Goal: Task Accomplishment & Management: Complete application form

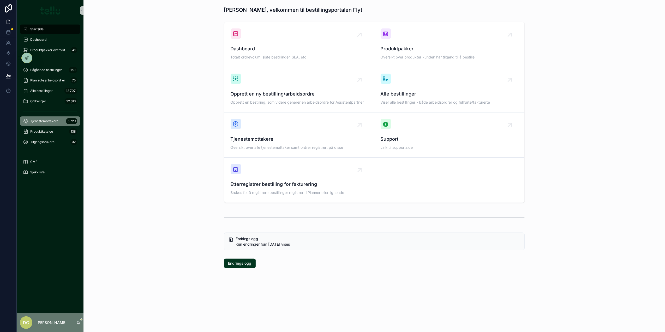
drag, startPoint x: 47, startPoint y: 120, endPoint x: 67, endPoint y: 108, distance: 23.4
click at [47, 120] on span "Tjenestemottakere" at bounding box center [44, 121] width 28 height 4
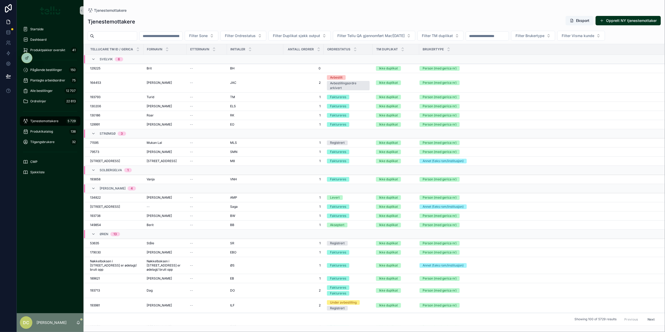
click at [174, 38] on input "scrollable content" at bounding box center [161, 35] width 43 height 7
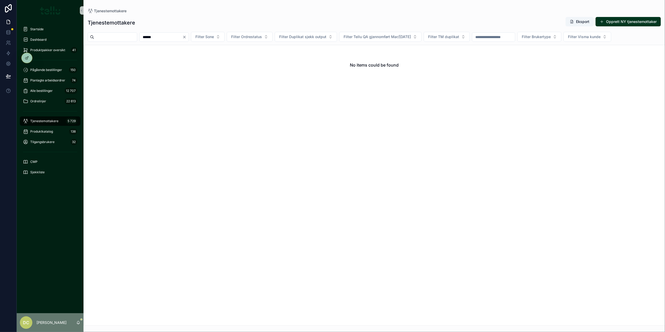
click at [163, 36] on input "******" at bounding box center [161, 36] width 43 height 7
type input "*****"
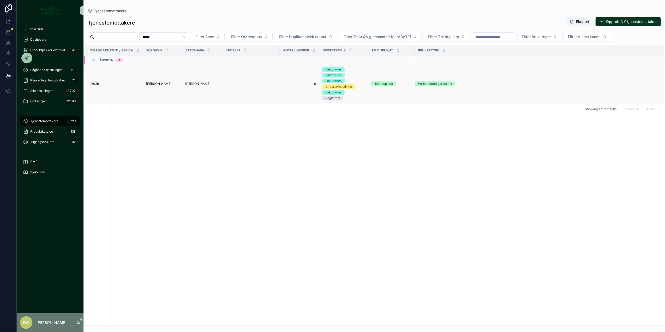
click at [149, 84] on span "Sigmund" at bounding box center [158, 84] width 25 height 4
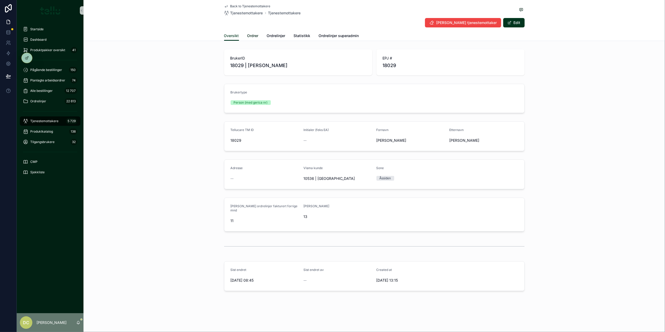
click at [255, 38] on span "Ordrer" at bounding box center [252, 35] width 11 height 5
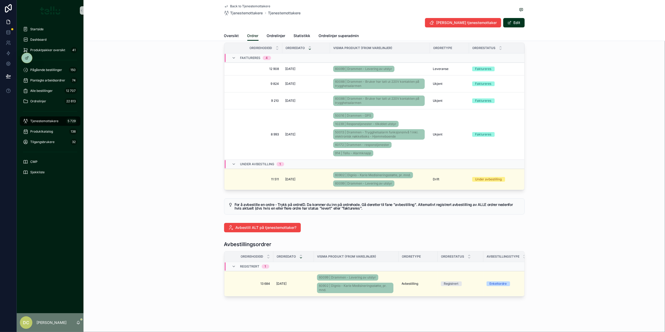
scroll to position [51, 0]
click at [301, 281] on div "29.8.2025 29.8.2025" at bounding box center [293, 283] width 34 height 4
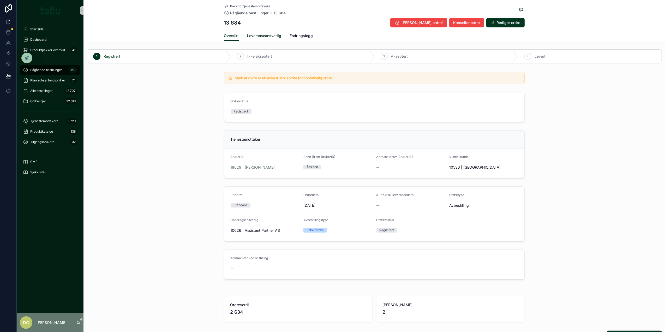
click at [257, 35] on span "Leveranseansvarlig" at bounding box center [264, 35] width 34 height 5
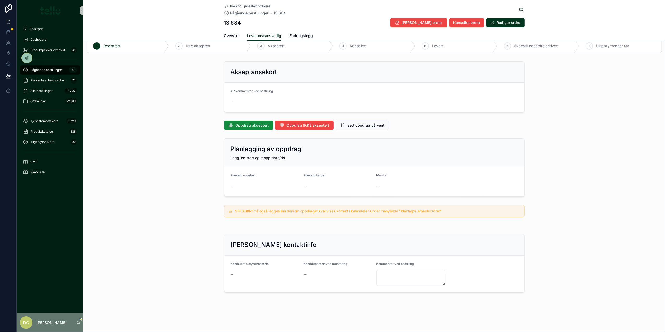
scroll to position [16, 0]
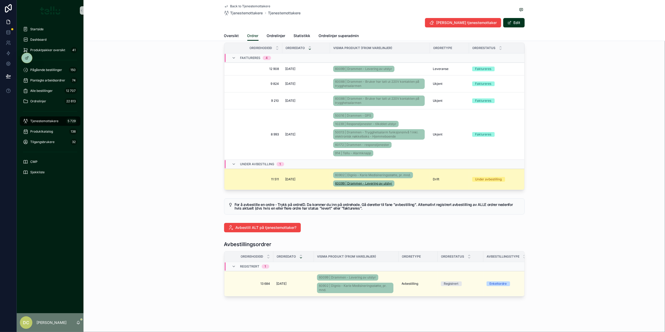
scroll to position [51, 0]
click at [314, 177] on div "10.2.2025 10.2.2025" at bounding box center [305, 179] width 41 height 4
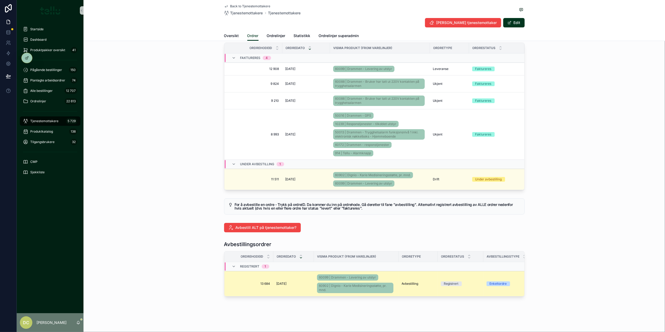
scroll to position [51, 0]
click at [300, 281] on div "29.8.2025 29.8.2025" at bounding box center [293, 283] width 34 height 4
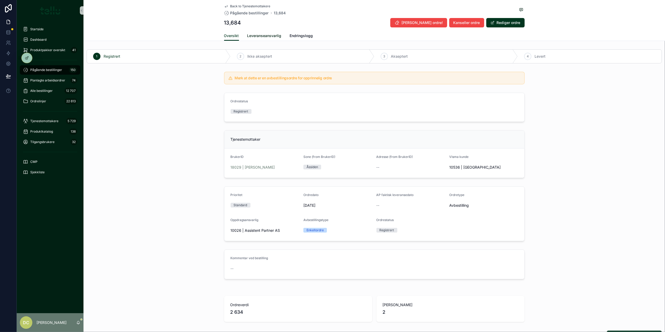
click at [262, 35] on span "Leveranseansvarlig" at bounding box center [264, 35] width 34 height 5
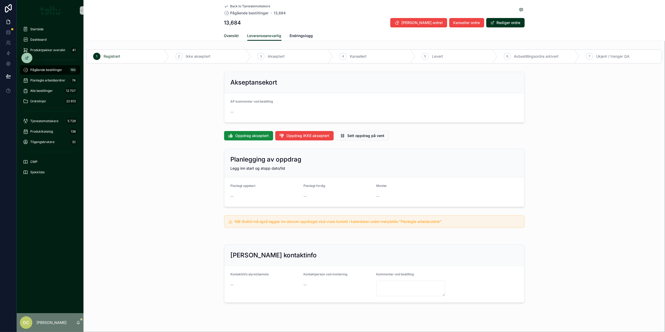
click at [228, 36] on span "Oversikt" at bounding box center [231, 35] width 15 height 5
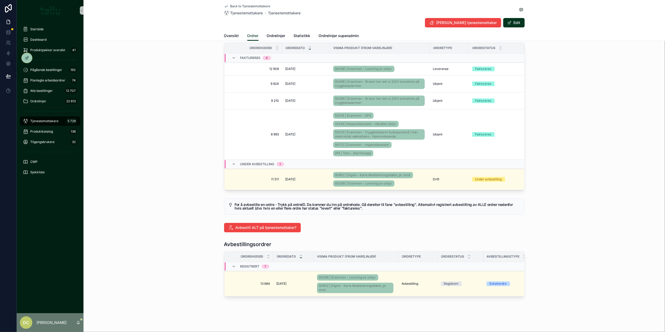
scroll to position [51, 0]
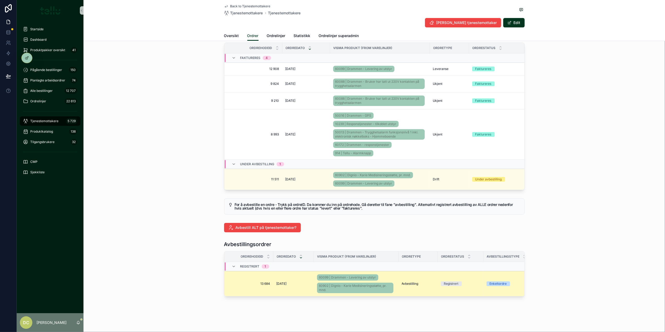
click at [292, 274] on td "29.8.2025 29.8.2025" at bounding box center [293, 283] width 40 height 25
click at [294, 280] on td "29.8.2025 29.8.2025" at bounding box center [293, 283] width 40 height 25
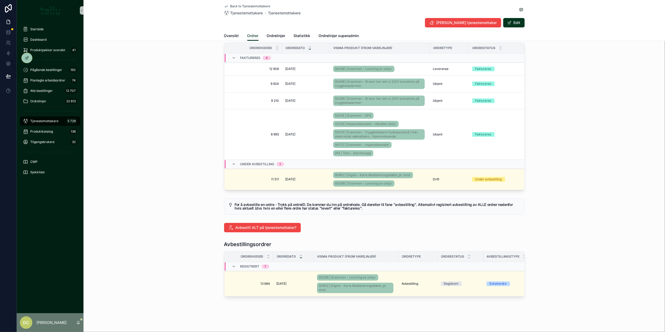
click at [299, 281] on div "29.8.2025 29.8.2025" at bounding box center [293, 283] width 34 height 4
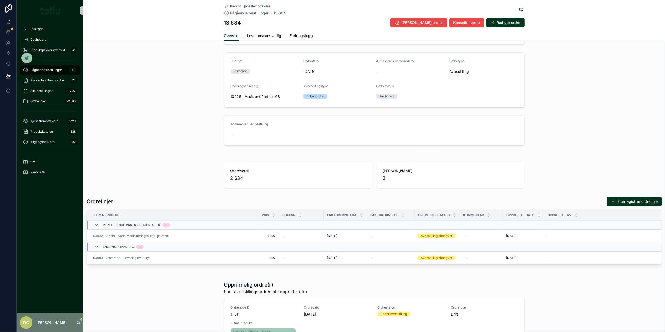
scroll to position [174, 0]
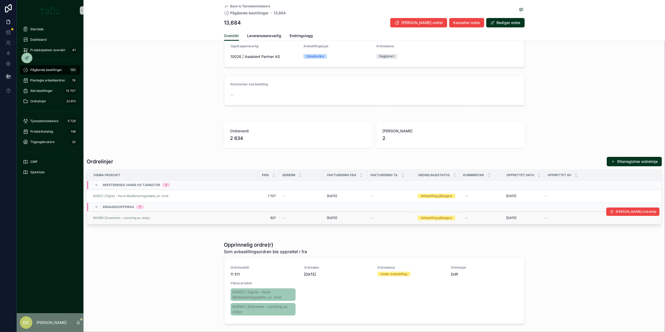
click at [438, 219] on div "Avbestilling påbegynt" at bounding box center [436, 217] width 31 height 5
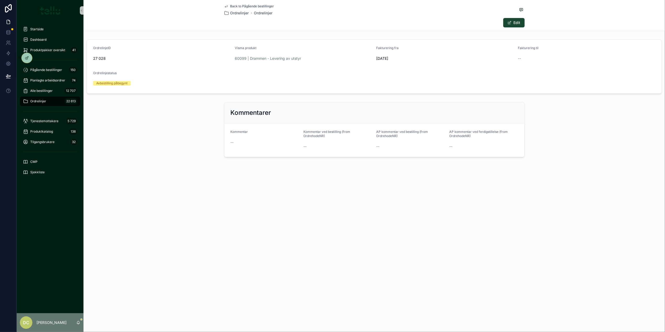
click at [506, 23] on button "Edit" at bounding box center [513, 22] width 21 height 9
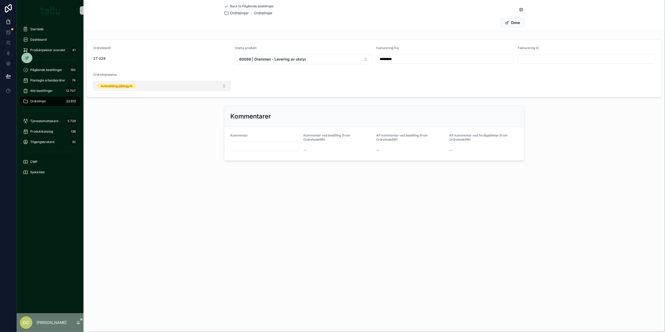
click at [197, 91] on button "Avbestilling påbegynt" at bounding box center [161, 86] width 137 height 10
click at [106, 131] on div "Aktiv" at bounding box center [104, 131] width 8 height 5
click at [324, 95] on form "OrdrelinjeID 27 028 Visma produkt 60099 | Drammen - Levering av utstyr Fakturer…" at bounding box center [374, 68] width 575 height 57
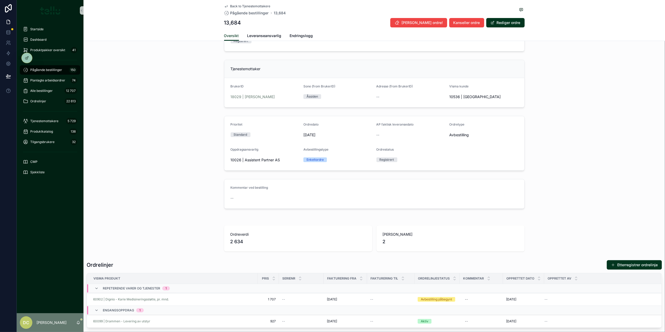
scroll to position [59, 0]
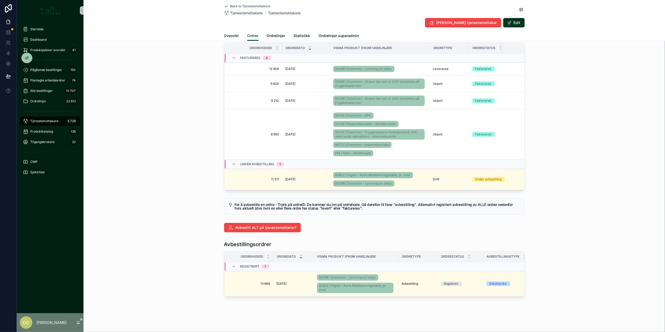
scroll to position [51, 0]
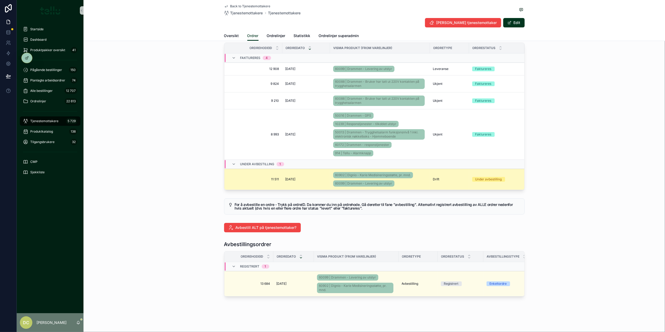
click at [310, 169] on td "10.2.2025 10.2.2025" at bounding box center [306, 179] width 48 height 21
click at [306, 169] on td "10.2.2025 10.2.2025" at bounding box center [306, 179] width 48 height 21
click at [301, 170] on td "10.2.2025 10.2.2025" at bounding box center [306, 179] width 48 height 21
click at [305, 169] on td "10.2.2025 10.2.2025" at bounding box center [306, 179] width 48 height 21
click at [305, 177] on div "10.2.2025 10.2.2025" at bounding box center [305, 179] width 41 height 4
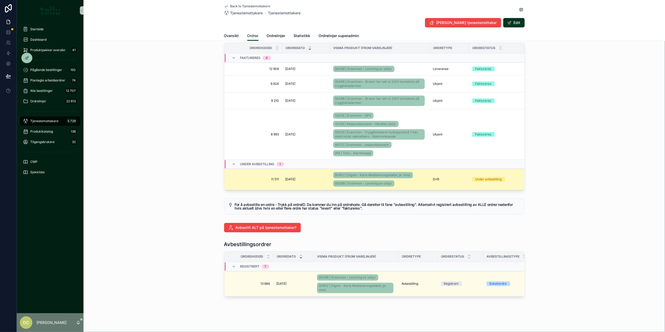
scroll to position [51, 0]
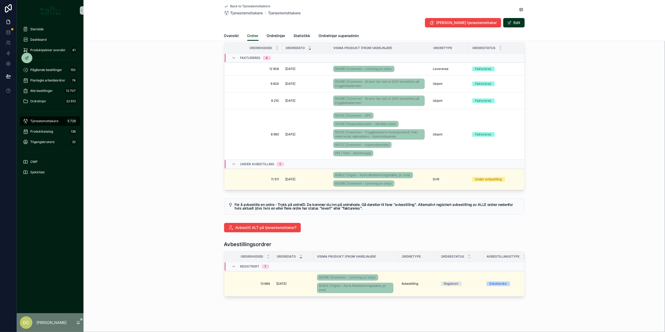
click at [41, 119] on span "Tjenestemottakere" at bounding box center [44, 121] width 28 height 4
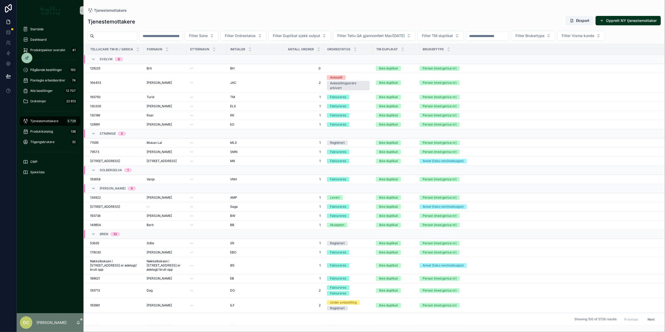
click at [177, 38] on input "scrollable content" at bounding box center [161, 35] width 43 height 7
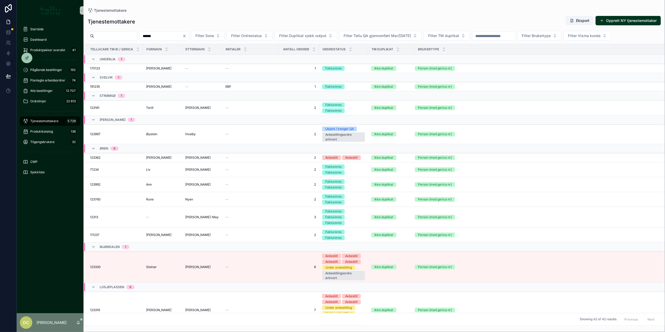
type input "******"
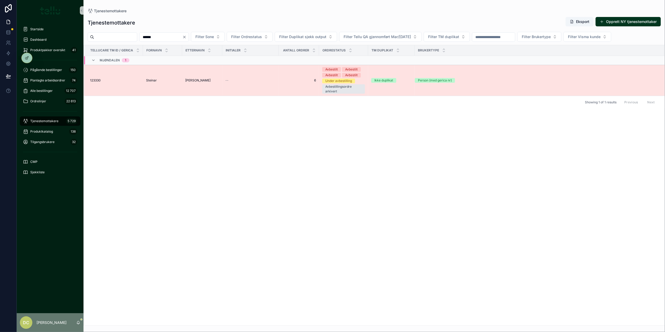
click at [128, 78] on td "123330 123330" at bounding box center [113, 80] width 59 height 31
click at [127, 81] on div "123330 123330" at bounding box center [115, 80] width 50 height 4
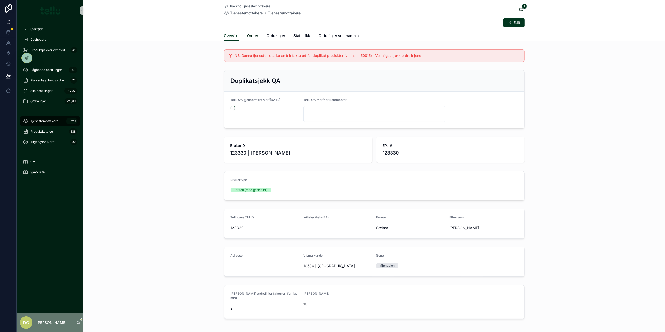
click at [248, 40] on link "Ordrer" at bounding box center [252, 36] width 11 height 10
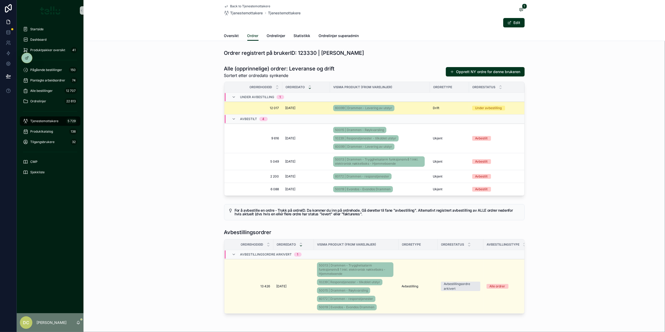
click at [314, 109] on div "7.3.2025 7.3.2025" at bounding box center [305, 108] width 41 height 4
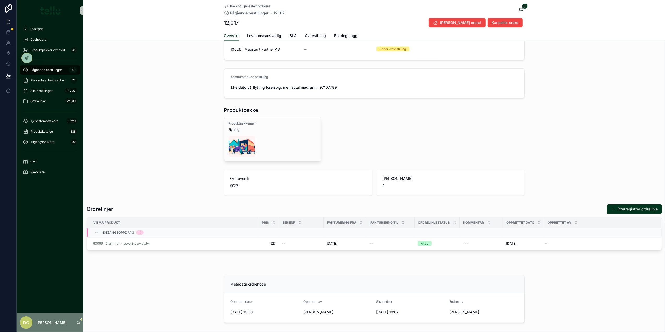
scroll to position [209, 0]
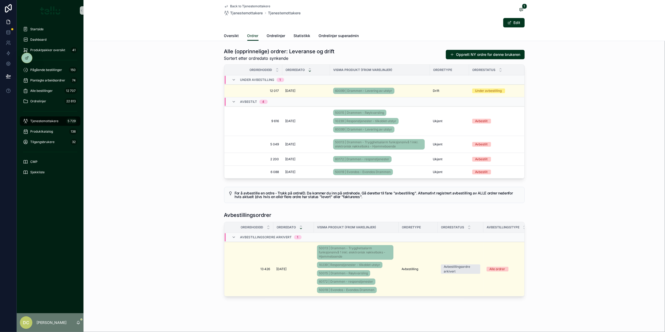
scroll to position [29, 0]
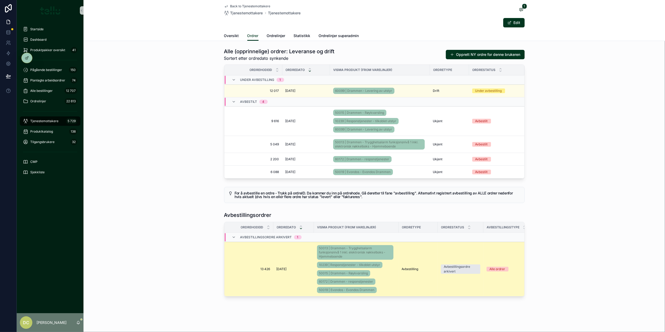
click at [304, 267] on div "29.7.2025 29.7.2025" at bounding box center [293, 269] width 34 height 4
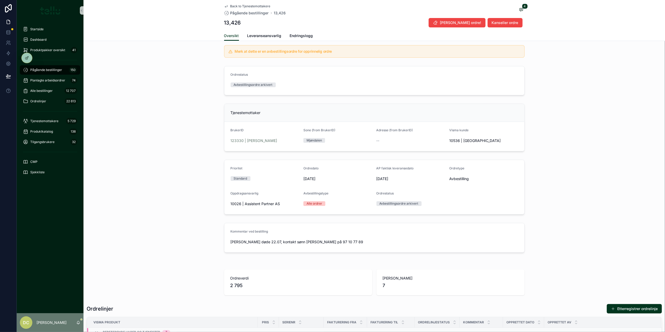
scroll to position [22, 0]
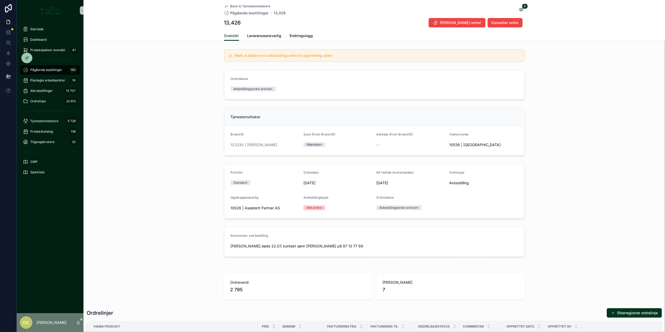
drag, startPoint x: 393, startPoint y: 184, endPoint x: 374, endPoint y: 184, distance: 19.8
click at [376, 184] on span "13.8.2025" at bounding box center [410, 182] width 69 height 5
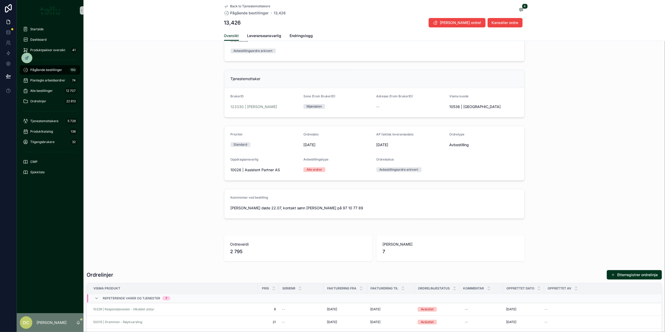
scroll to position [57, 0]
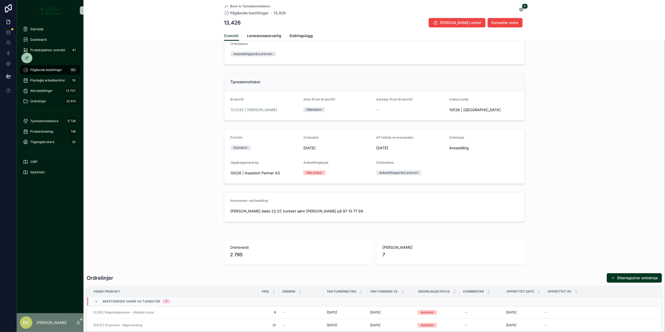
click at [410, 147] on span "13.8.2025" at bounding box center [410, 147] width 69 height 5
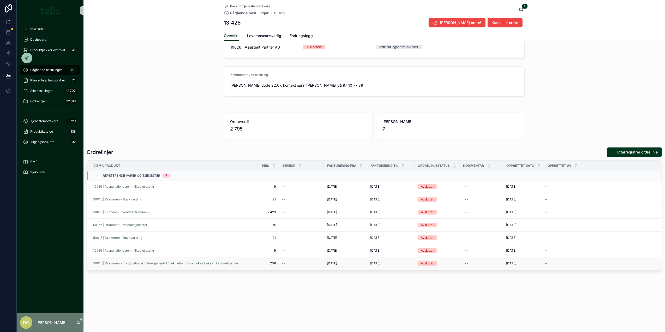
scroll to position [196, 0]
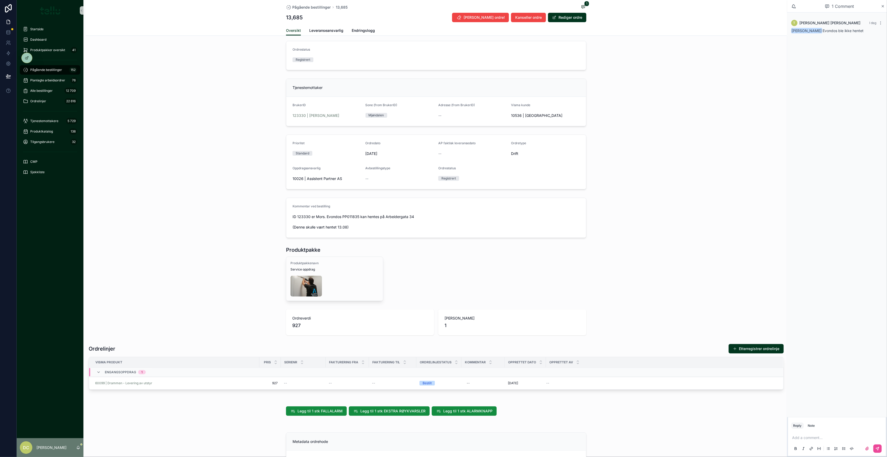
scroll to position [116, 0]
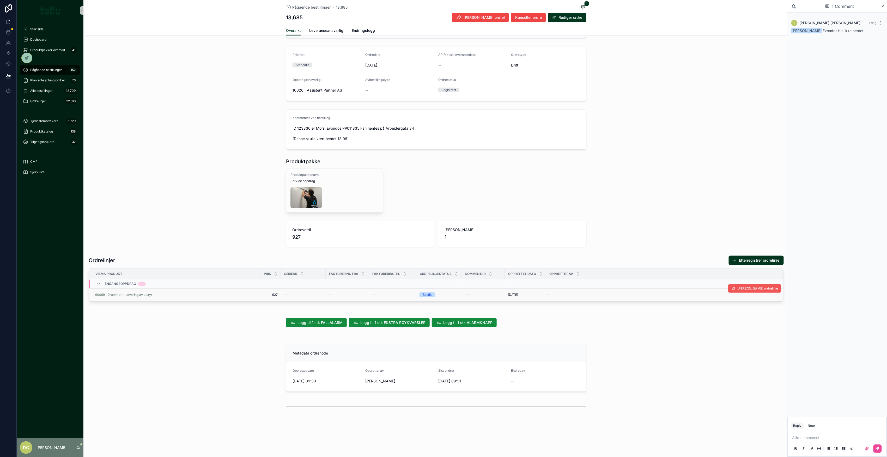
click at [756, 290] on span "[PERSON_NAME] ordrelinje" at bounding box center [758, 288] width 41 height 4
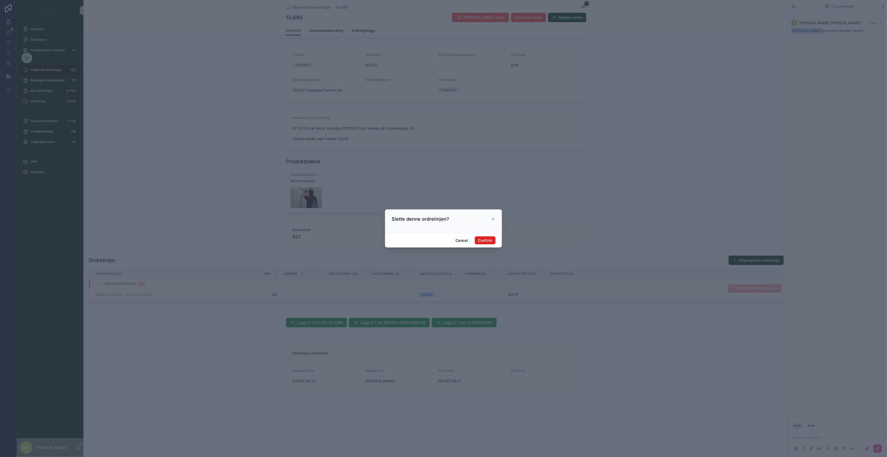
click at [484, 243] on button "Confirm" at bounding box center [485, 240] width 21 height 8
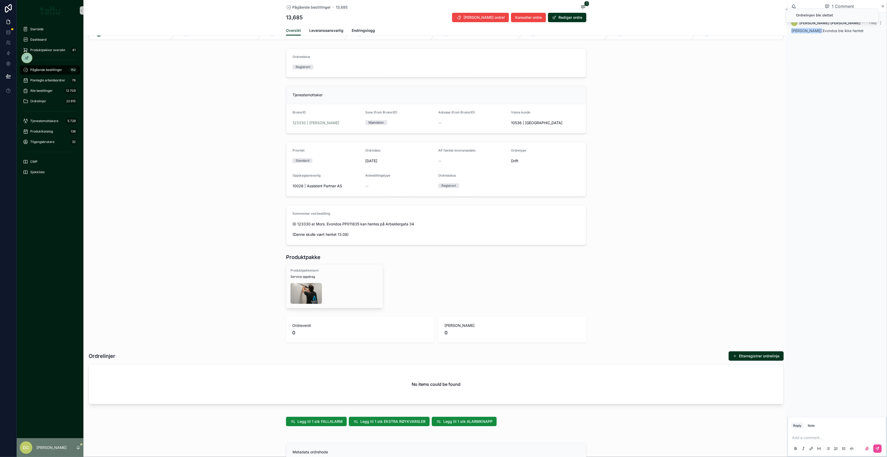
scroll to position [0, 0]
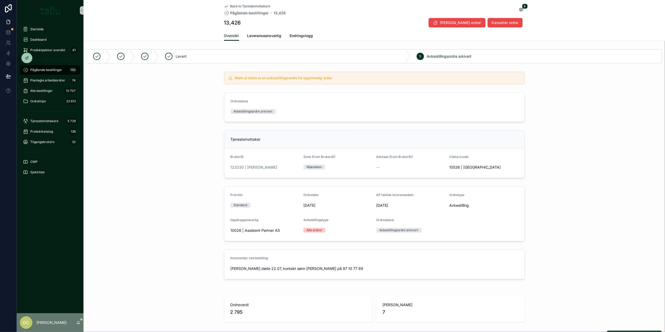
scroll to position [196, 0]
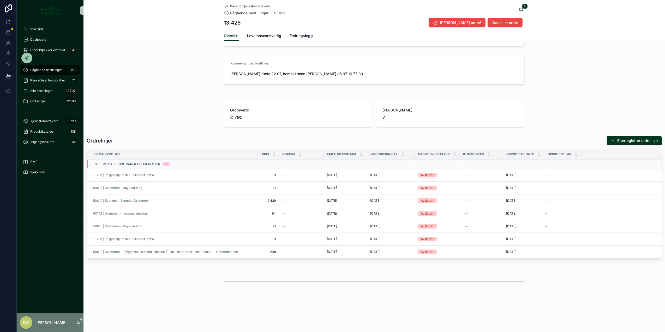
click at [45, 69] on span "Pågående bestillinger" at bounding box center [46, 70] width 32 height 4
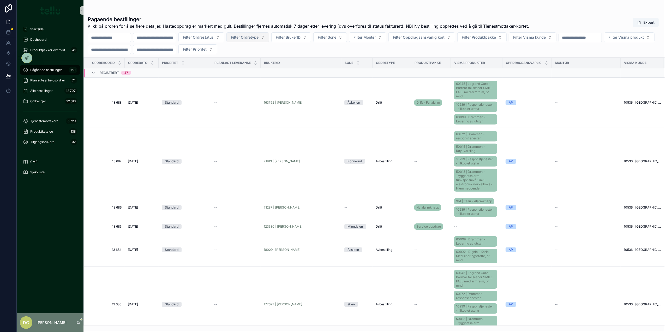
click at [269, 38] on button "Filter Ordretype" at bounding box center [247, 37] width 43 height 10
click at [604, 42] on button "Filter Visma produkt" at bounding box center [629, 37] width 51 height 10
click at [176, 50] on input "scrollable content" at bounding box center [154, 49] width 43 height 7
click at [217, 50] on button "Filter Prioritet" at bounding box center [197, 49] width 39 height 10
click at [267, 78] on div "Hasteoppdrag" at bounding box center [277, 79] width 63 height 8
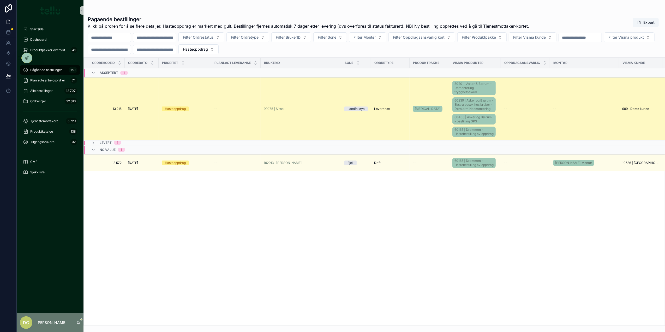
click at [229, 111] on div "--" at bounding box center [235, 109] width 43 height 4
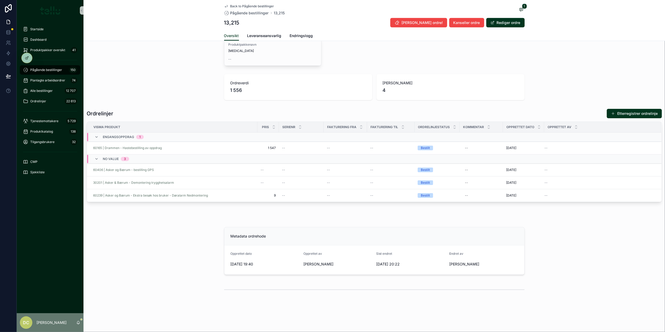
scroll to position [270, 0]
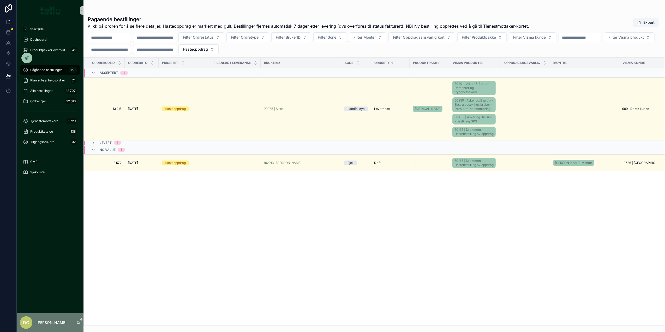
click at [92, 145] on icon "scrollable content" at bounding box center [93, 143] width 4 height 4
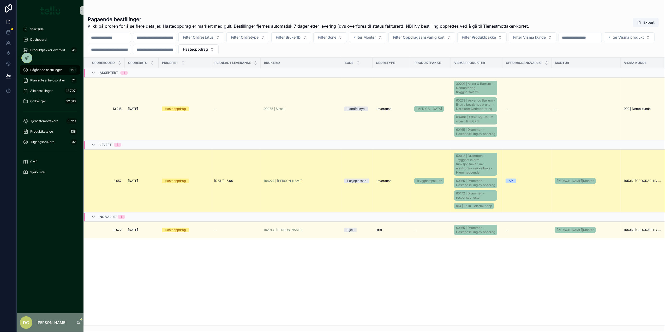
click at [200, 183] on div "Hasteoppdrag" at bounding box center [185, 180] width 46 height 5
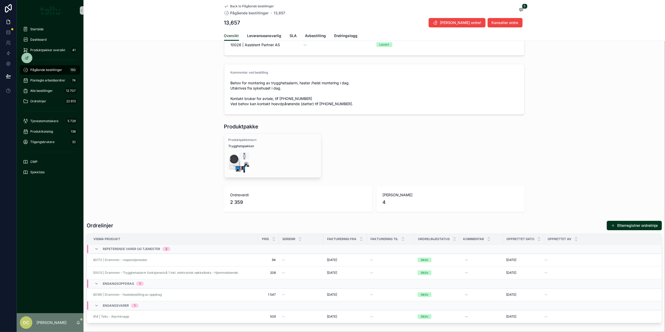
scroll to position [209, 0]
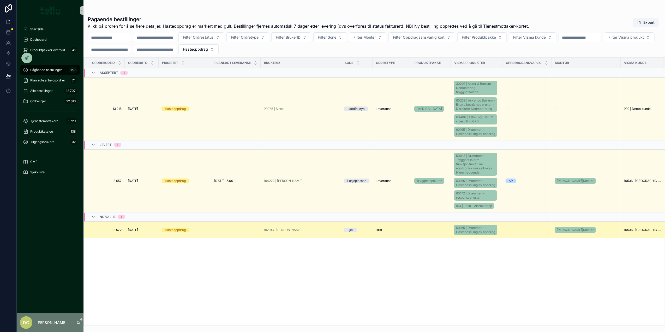
click at [195, 232] on div "Hasteoppdrag" at bounding box center [185, 229] width 46 height 5
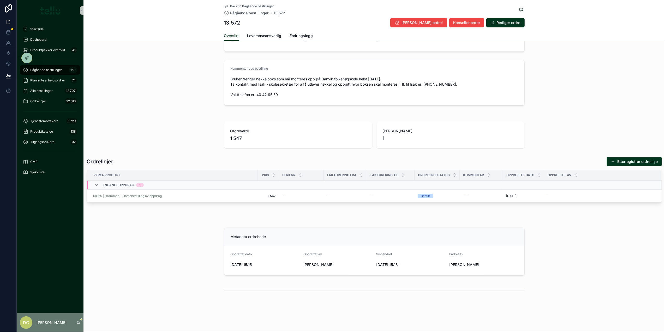
scroll to position [201, 0]
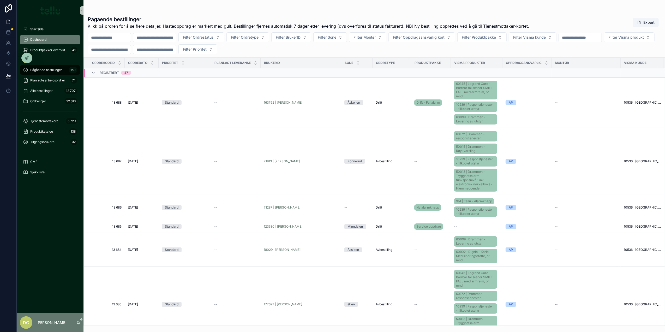
click at [38, 37] on div "Dashboard" at bounding box center [50, 39] width 54 height 8
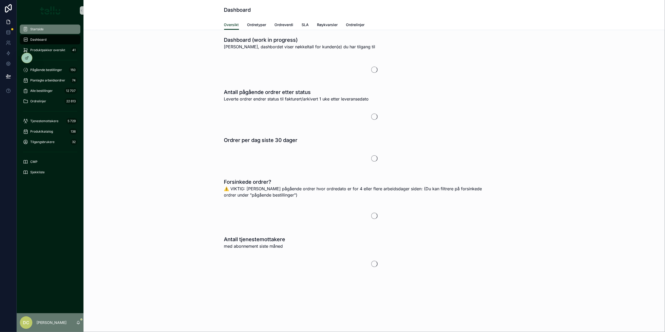
click at [31, 25] on div "Startside" at bounding box center [50, 29] width 54 height 8
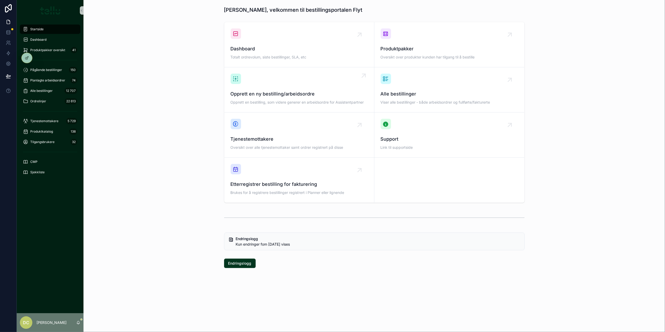
click at [266, 86] on div "Opprett en ny bestilling/arbeidsordre Opprett en bestilling, som videre generer…" at bounding box center [299, 90] width 137 height 32
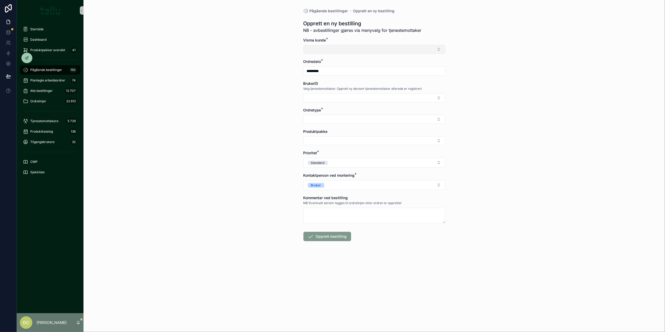
click at [342, 51] on button "Select Button" at bounding box center [374, 49] width 142 height 9
click at [323, 70] on span "| Tellu Intern" at bounding box center [317, 70] width 21 height 5
click at [331, 98] on button "Select Button" at bounding box center [374, 98] width 142 height 9
click at [333, 47] on button "| Tellu Intern" at bounding box center [374, 50] width 142 height 10
click at [318, 79] on span "| Tellu Intern" at bounding box center [317, 79] width 21 height 5
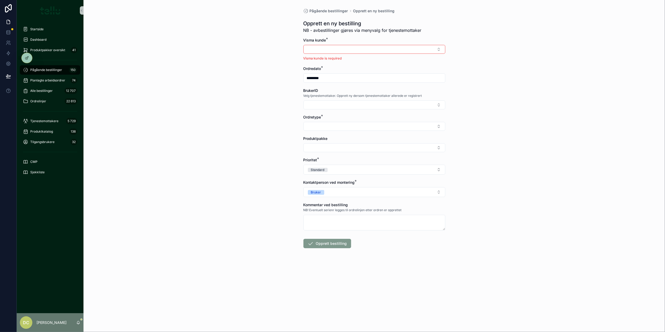
click at [489, 170] on div "Pågående bestillinger Opprett en ny bestilling Opprett en ny bestilling NB - av…" at bounding box center [373, 166] width 581 height 332
click at [374, 50] on button "Select Button" at bounding box center [374, 49] width 142 height 9
click at [342, 77] on span "10536 | [GEOGRAPHIC_DATA]" at bounding box center [332, 78] width 51 height 5
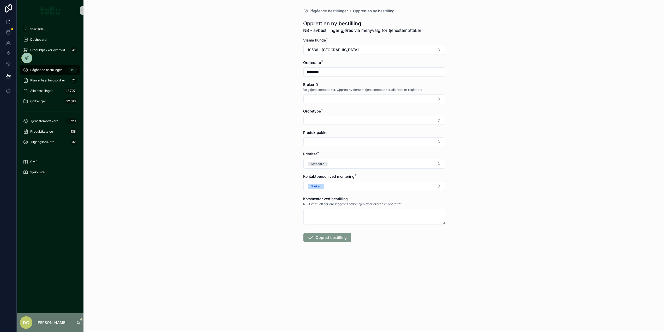
click at [329, 92] on div "BrukerID Velg tjenestemottaker. Opprett ny dersom tjenestemottaker allerede er …" at bounding box center [374, 92] width 142 height 21
click at [329, 97] on button "Select Button" at bounding box center [374, 98] width 142 height 9
type input "*"
type input "*****"
click at [317, 120] on span "TEST FIONA |" at bounding box center [319, 119] width 24 height 5
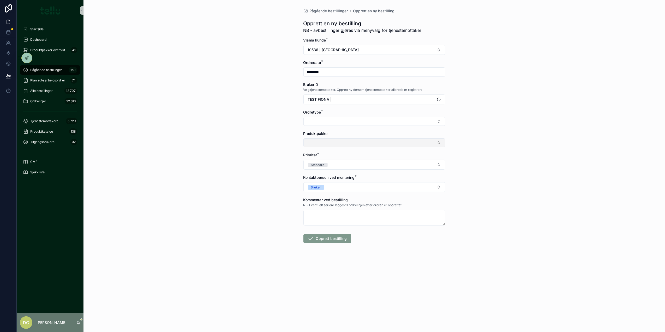
click at [331, 143] on button "Select Button" at bounding box center [374, 142] width 142 height 9
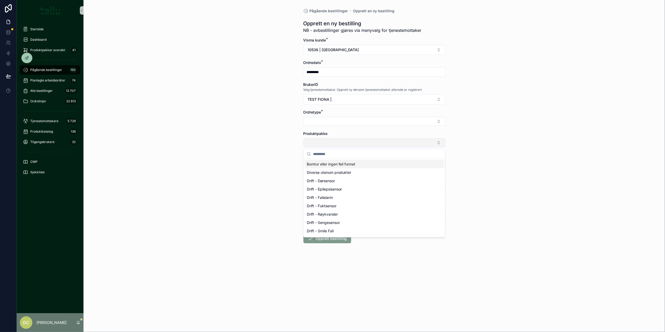
click at [331, 143] on button "Select Button" at bounding box center [374, 142] width 142 height 9
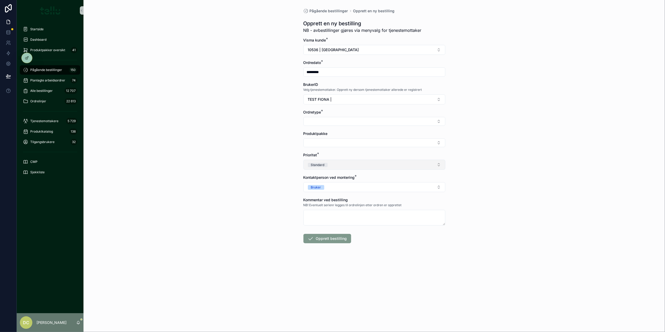
click at [331, 165] on button "Standard" at bounding box center [374, 165] width 142 height 10
click at [326, 193] on div "Hasteoppdrag" at bounding box center [320, 193] width 21 height 4
click at [331, 141] on button "Select Button" at bounding box center [374, 142] width 142 height 9
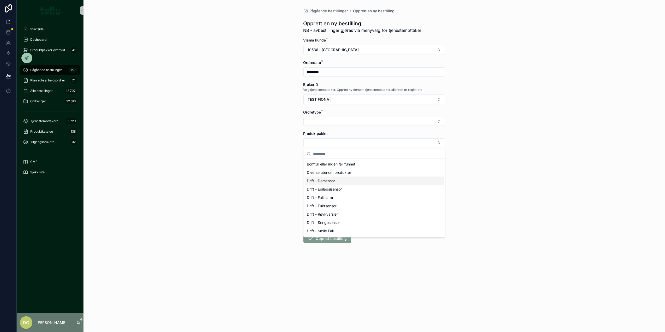
click at [331, 183] on span "Drift - Dørsensor" at bounding box center [321, 180] width 28 height 5
click at [336, 122] on button "Select Button" at bounding box center [374, 121] width 142 height 9
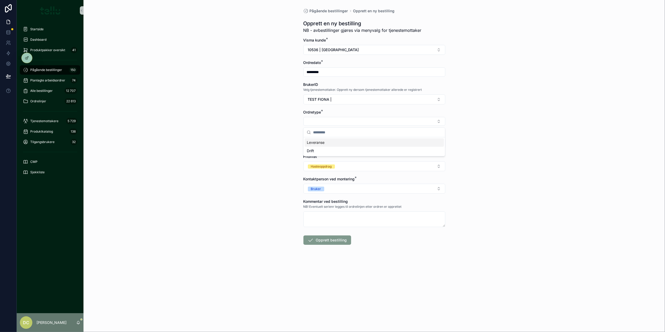
click at [319, 143] on span "Leveranse" at bounding box center [316, 142] width 18 height 5
click at [330, 120] on button "Leveranse" at bounding box center [374, 122] width 142 height 10
click at [316, 160] on div "Drift" at bounding box center [374, 160] width 139 height 8
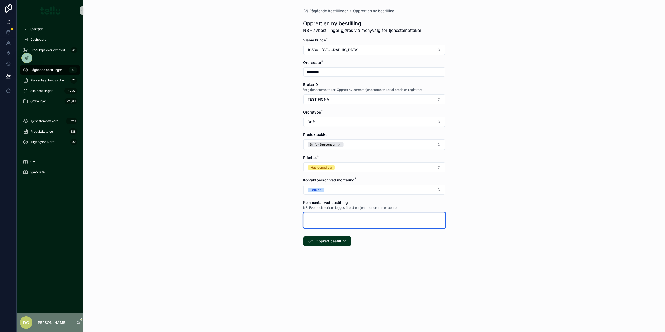
click at [327, 217] on textarea "scrollable content" at bounding box center [374, 220] width 142 height 16
type textarea "****"
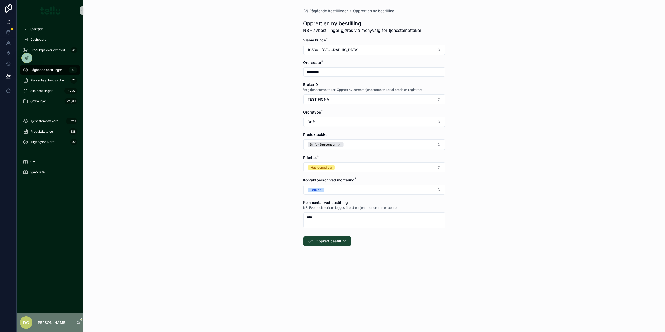
click at [323, 241] on button "Opprett bestilling" at bounding box center [327, 240] width 48 height 9
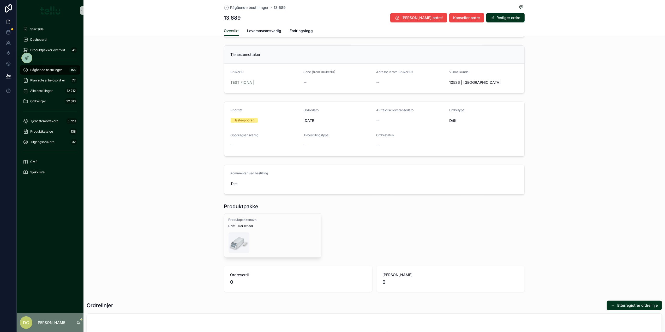
scroll to position [99, 0]
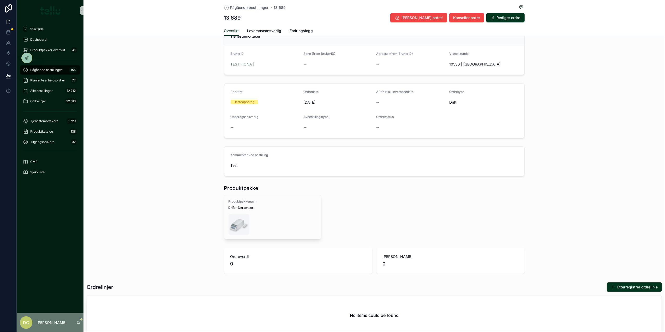
click at [39, 69] on span "Pågående bestillinger" at bounding box center [46, 70] width 32 height 4
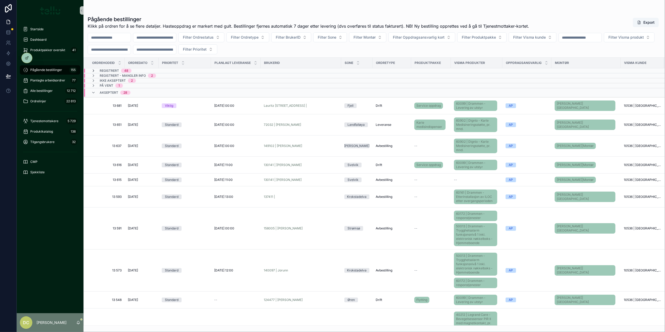
click at [93, 70] on icon "scrollable content" at bounding box center [93, 71] width 4 height 4
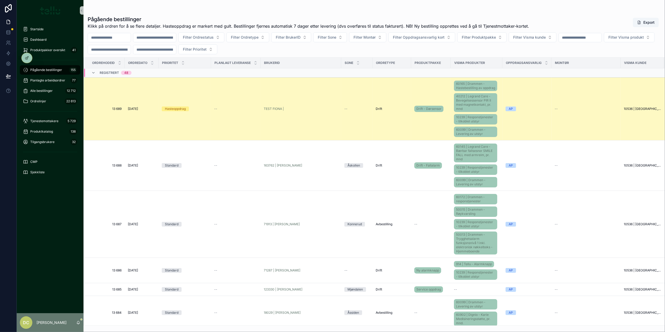
click at [138, 111] on span "[DATE]" at bounding box center [133, 109] width 10 height 4
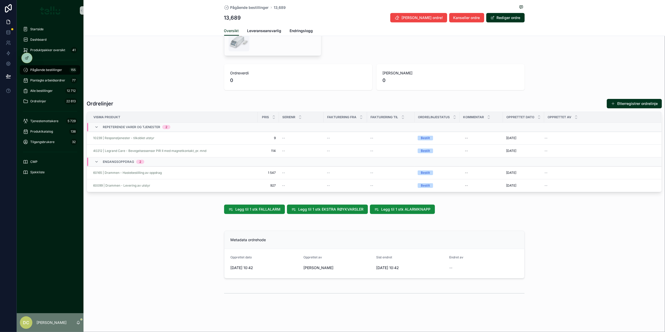
scroll to position [296, 0]
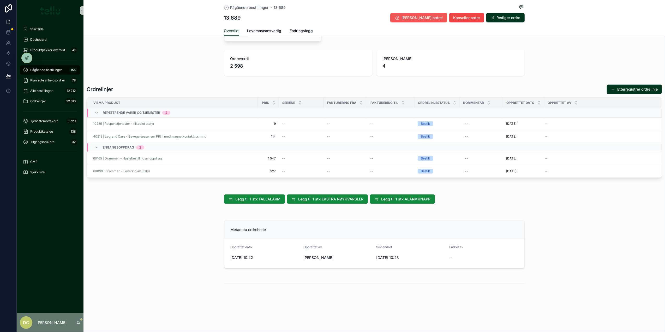
click at [428, 17] on span "[PERSON_NAME] ordre!" at bounding box center [422, 17] width 41 height 5
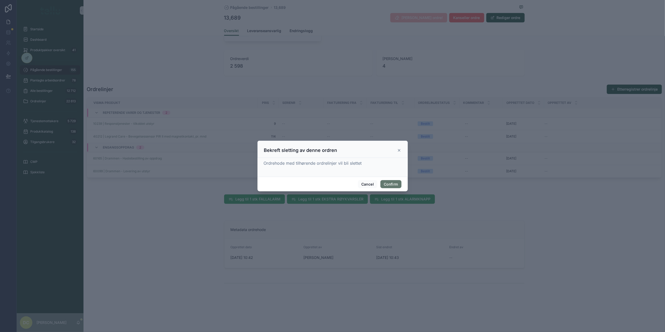
click at [389, 183] on button "Confirm" at bounding box center [390, 184] width 21 height 8
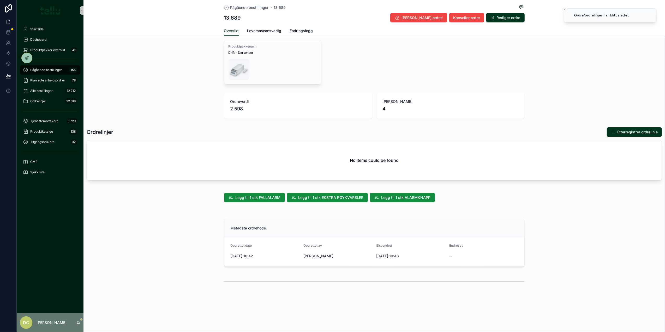
scroll to position [0, 0]
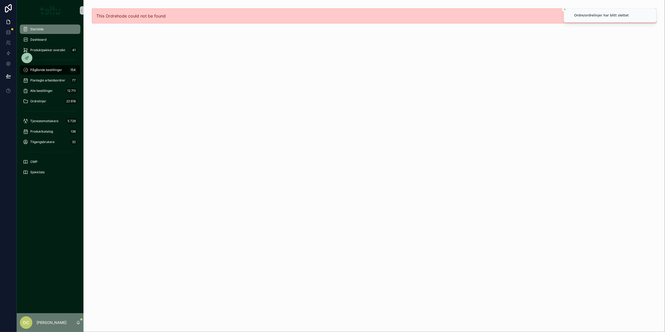
click at [41, 30] on span "Startside" at bounding box center [36, 29] width 13 height 4
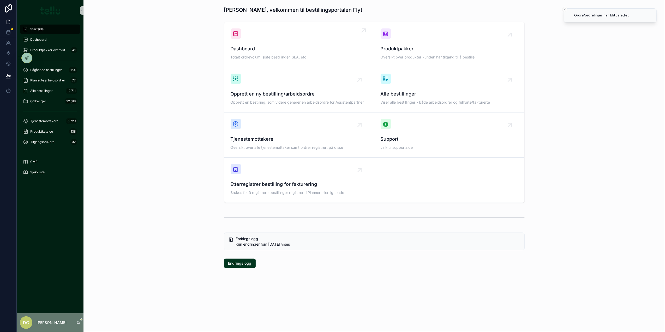
click at [284, 52] on div "Dashboard Totalt ordrevolum, siste bestillinger, SLA, etc" at bounding box center [299, 53] width 137 height 16
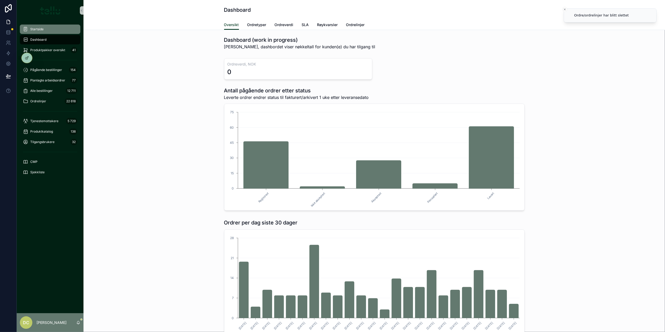
click at [41, 30] on span "Startside" at bounding box center [36, 29] width 13 height 4
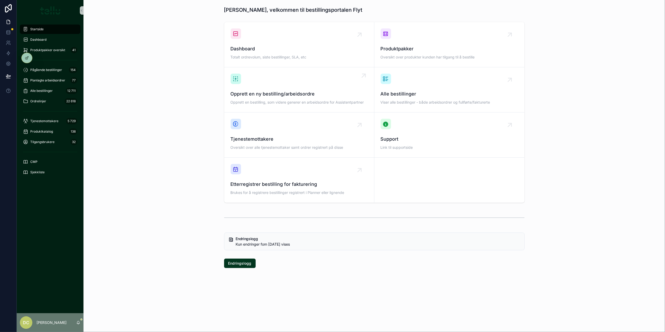
click at [256, 92] on span "Opprett en ny bestilling/arbeidsordre" at bounding box center [299, 93] width 137 height 7
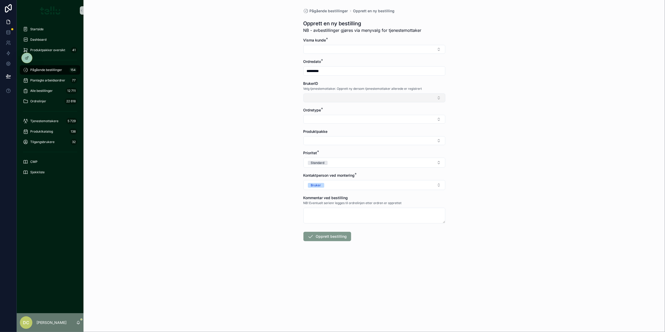
click at [323, 98] on button "Select Button" at bounding box center [374, 97] width 142 height 9
type input "*****"
click at [323, 119] on span "TEST FIONA |" at bounding box center [319, 118] width 24 height 5
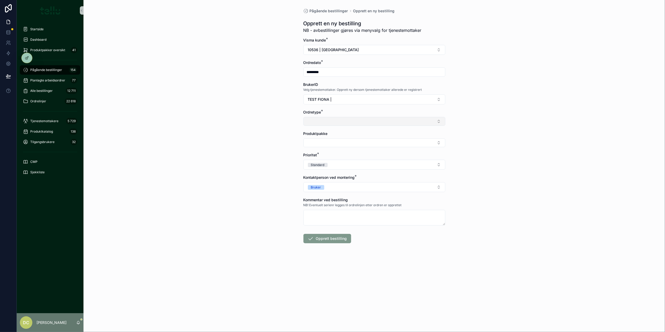
click at [327, 123] on button "Select Button" at bounding box center [374, 121] width 142 height 9
click at [315, 145] on div "Leveranse" at bounding box center [374, 142] width 139 height 8
click at [343, 139] on div "Produktpakke" at bounding box center [374, 140] width 142 height 16
click at [340, 143] on button "Select Button" at bounding box center [374, 143] width 142 height 9
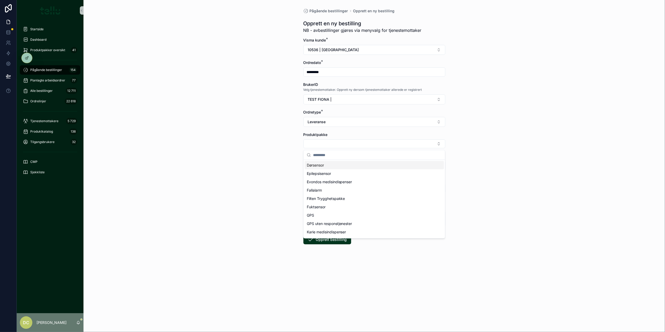
click at [323, 167] on span "Dørsensor" at bounding box center [315, 164] width 17 height 5
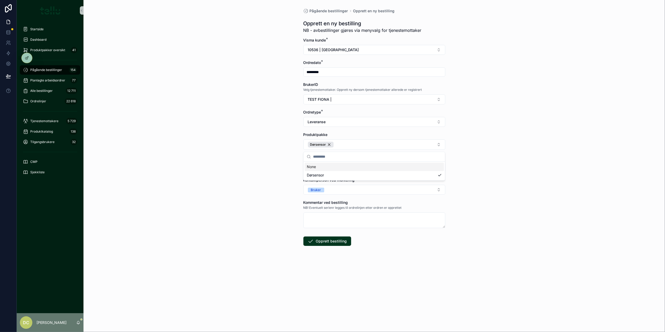
click at [244, 158] on div "Pågående bestillinger Opprett en ny bestilling Opprett en ny bestilling NB - av…" at bounding box center [373, 166] width 581 height 332
click at [341, 168] on button "Standard" at bounding box center [374, 167] width 142 height 10
click at [328, 195] on div "Hasteoppdrag" at bounding box center [320, 196] width 21 height 4
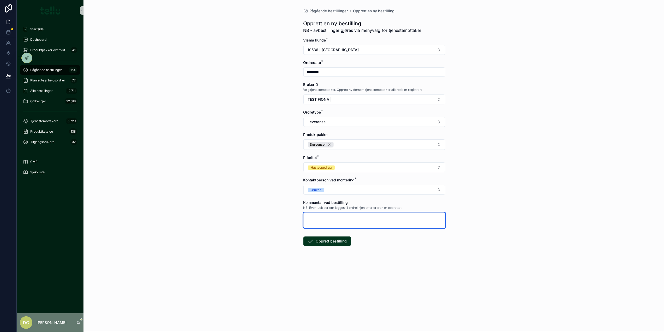
click at [323, 223] on textarea "scrollable content" at bounding box center [374, 220] width 142 height 16
type textarea "****"
click at [322, 240] on button "Opprett bestilling" at bounding box center [327, 240] width 48 height 9
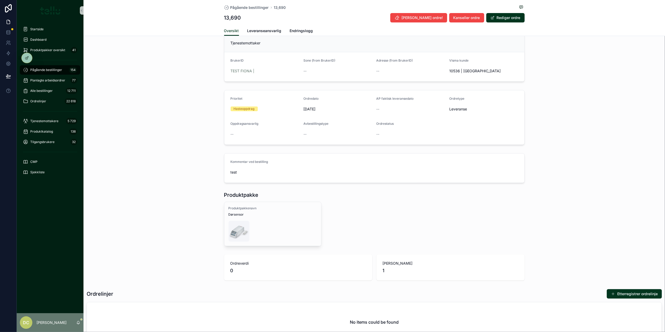
scroll to position [64, 0]
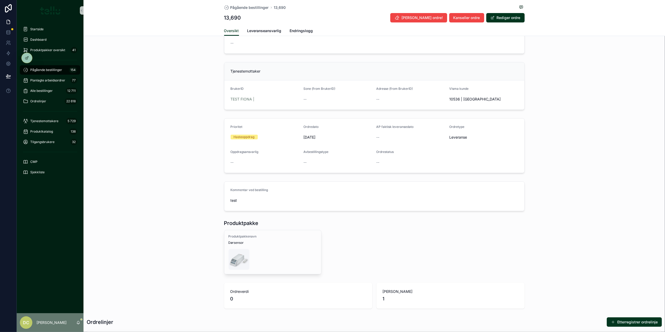
click at [46, 68] on span "Pågående bestillinger" at bounding box center [46, 70] width 32 height 4
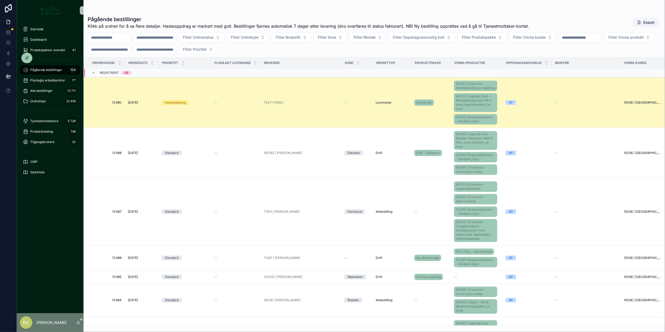
click at [204, 104] on div "Hasteoppdrag" at bounding box center [185, 102] width 46 height 5
click at [226, 105] on div "--" at bounding box center [235, 102] width 43 height 4
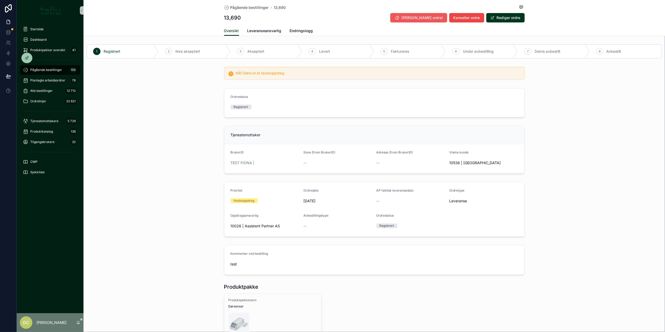
click at [427, 18] on span "[PERSON_NAME] ordre!" at bounding box center [422, 17] width 41 height 5
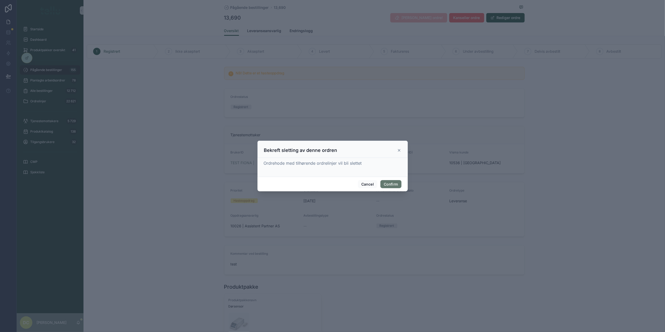
click at [392, 185] on button "Confirm" at bounding box center [390, 184] width 21 height 8
